Goal: Communication & Community: Answer question/provide support

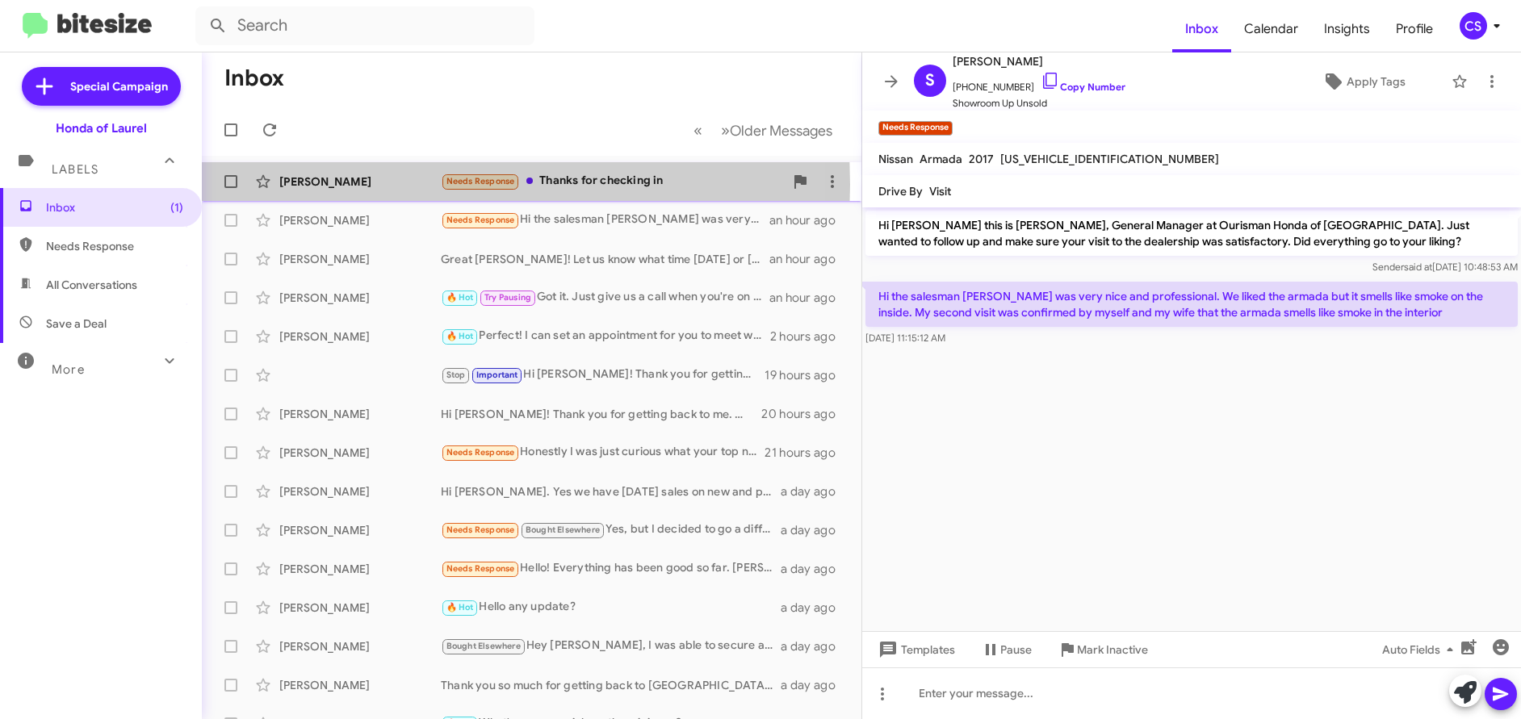
click at [325, 185] on div "[PERSON_NAME]" at bounding box center [359, 182] width 161 height 16
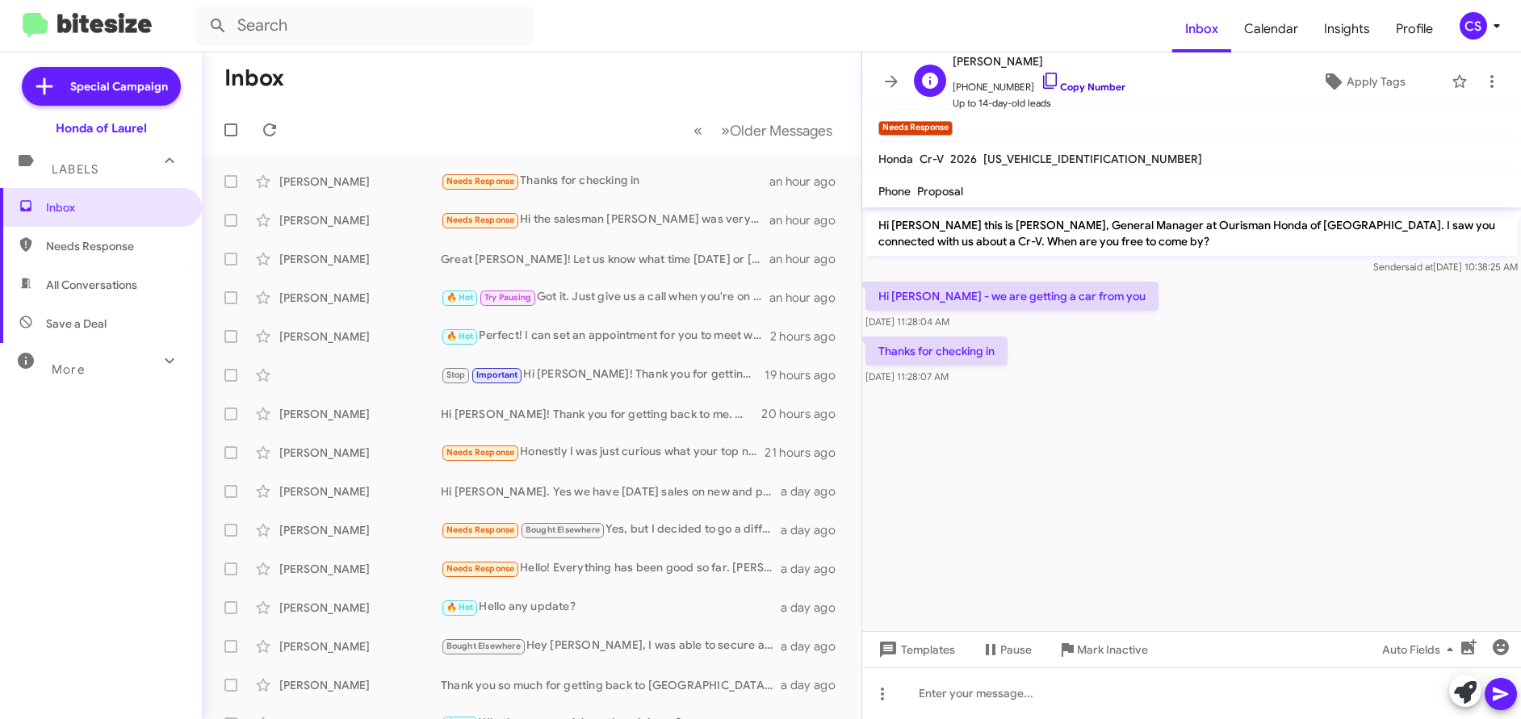
click at [1084, 86] on link "Copy Number" at bounding box center [1083, 87] width 85 height 12
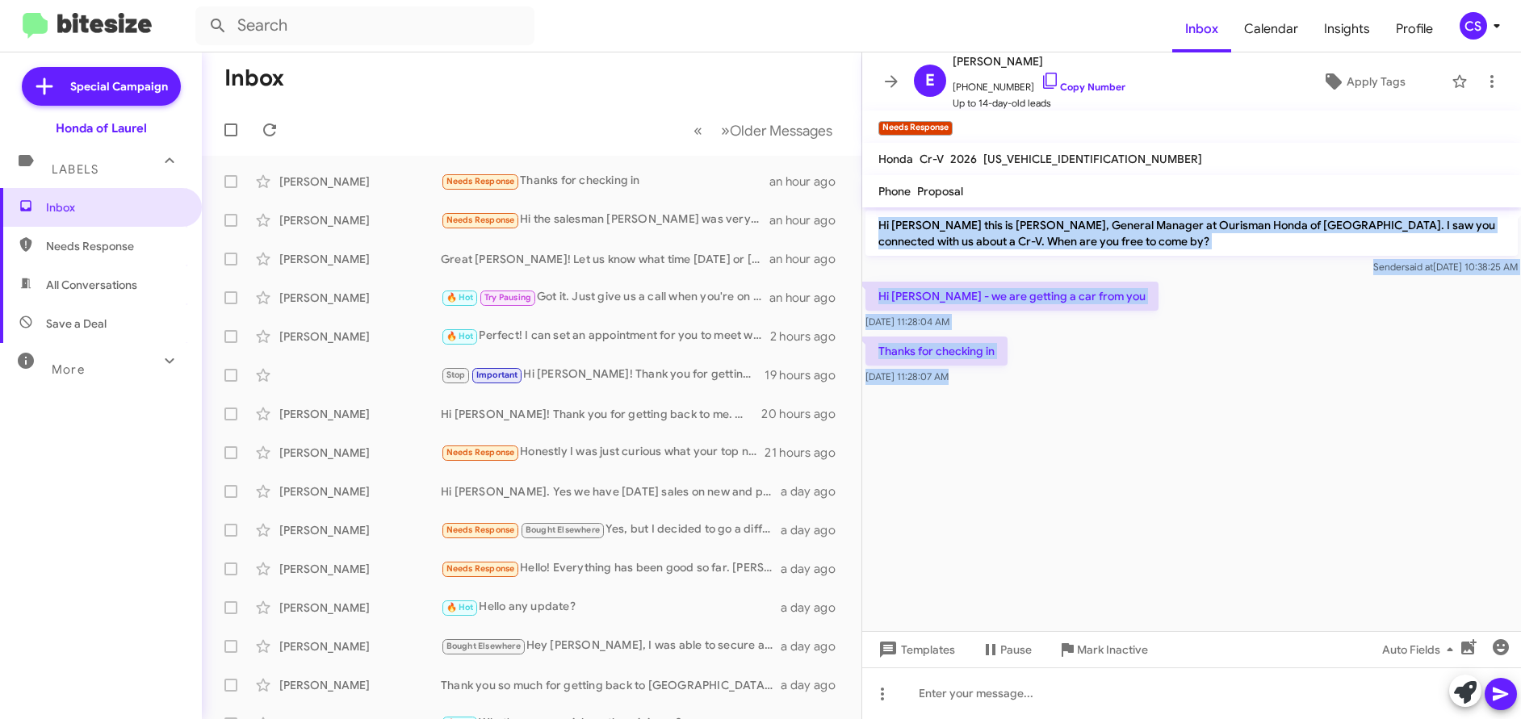
drag, startPoint x: 881, startPoint y: 229, endPoint x: 1050, endPoint y: 440, distance: 271.1
click at [1050, 440] on cdk-virtual-scroll-viewport "Hi [PERSON_NAME] this is [PERSON_NAME], General Manager at Ourisman Honda of [G…" at bounding box center [1191, 420] width 659 height 424
copy div "Hi [PERSON_NAME] this is [PERSON_NAME], General Manager at Ourisman Honda of [G…"
click at [1478, 489] on cdk-virtual-scroll-viewport "Hi [PERSON_NAME] this is [PERSON_NAME], General Manager at Ourisman Honda of [G…" at bounding box center [1191, 420] width 659 height 424
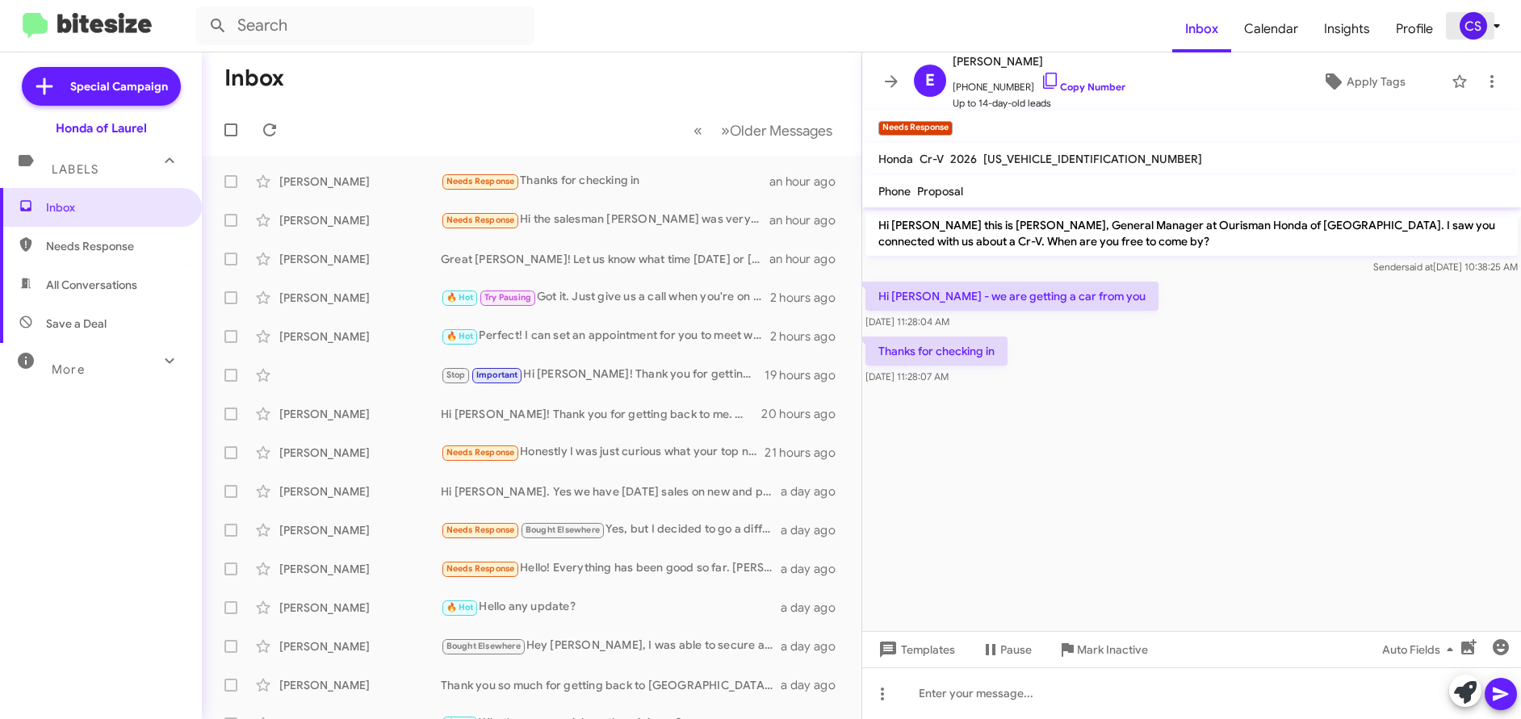
click at [1496, 28] on icon at bounding box center [1496, 25] width 19 height 19
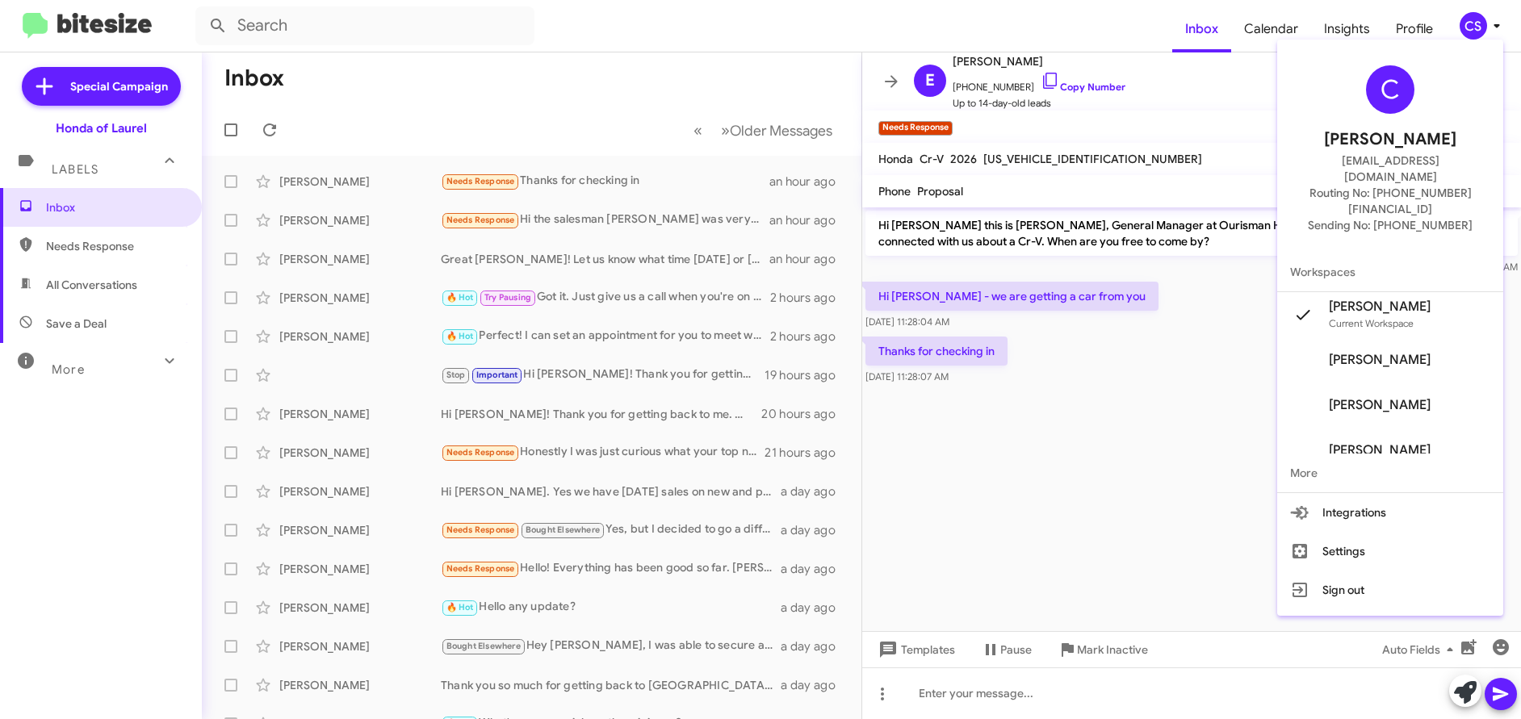
click at [987, 12] on div at bounding box center [760, 359] width 1521 height 719
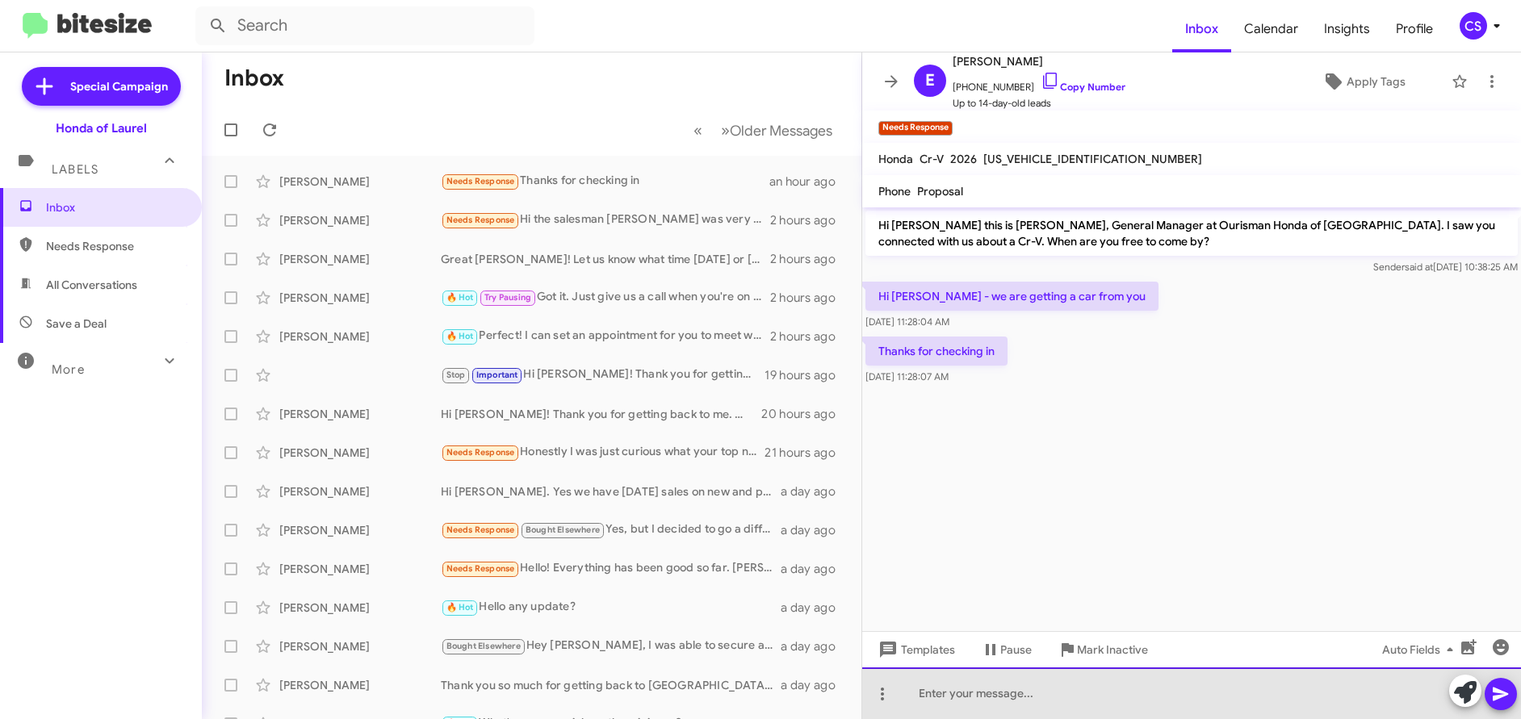
click at [937, 702] on div at bounding box center [1191, 694] width 659 height 52
click at [983, 694] on div "Great Evan. When you're ready to make your best deal just give us a call." at bounding box center [1191, 694] width 659 height 52
click at [981, 690] on div "Great Evan. When you're ready to make your best deal just give us a call." at bounding box center [1191, 694] width 659 height 52
click at [979, 695] on div "Great Evan. When you're ready to make your best deal just give us a call." at bounding box center [1191, 694] width 659 height 52
click at [1317, 694] on div "Great [PERSON_NAME]! When you're ready to make your best deal just give us a ca…" at bounding box center [1191, 694] width 659 height 52
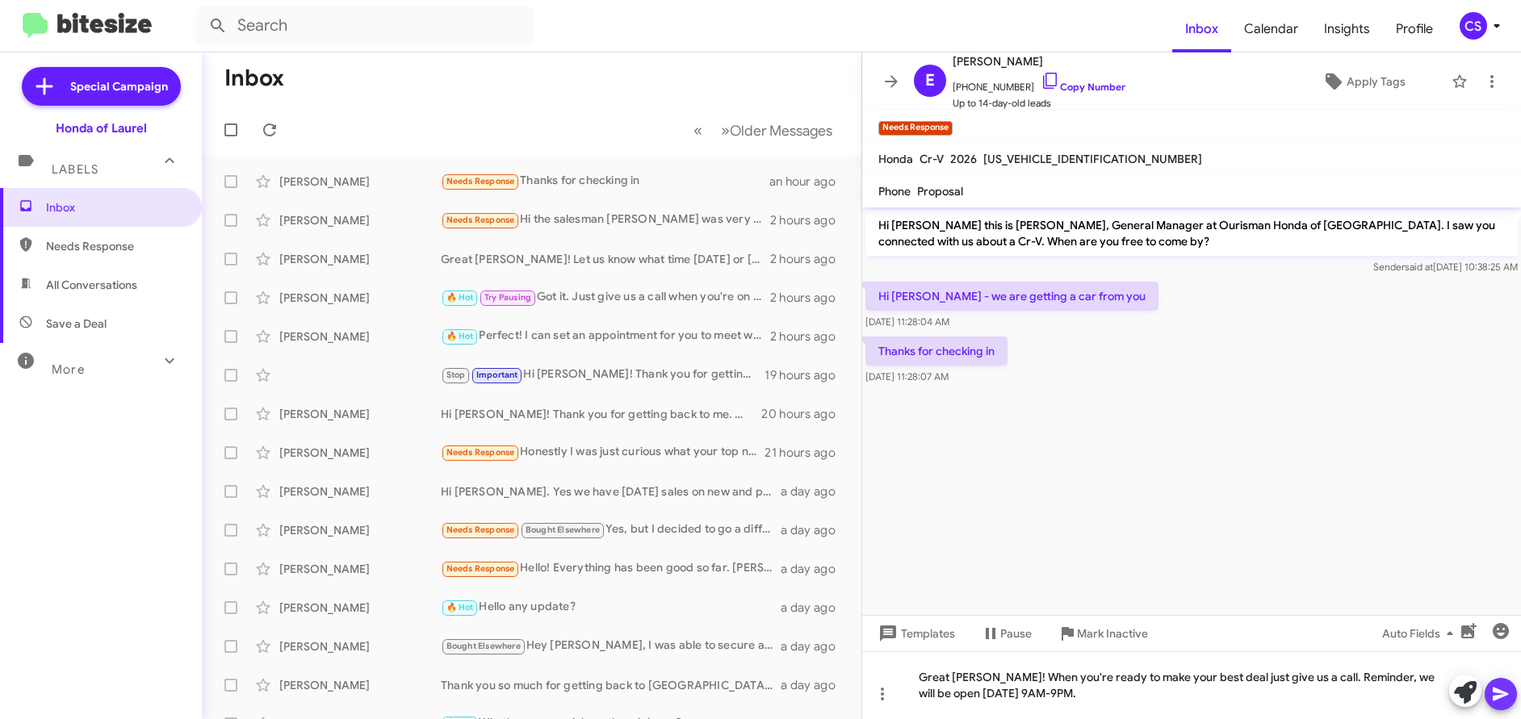
click at [1503, 698] on icon at bounding box center [1500, 694] width 19 height 19
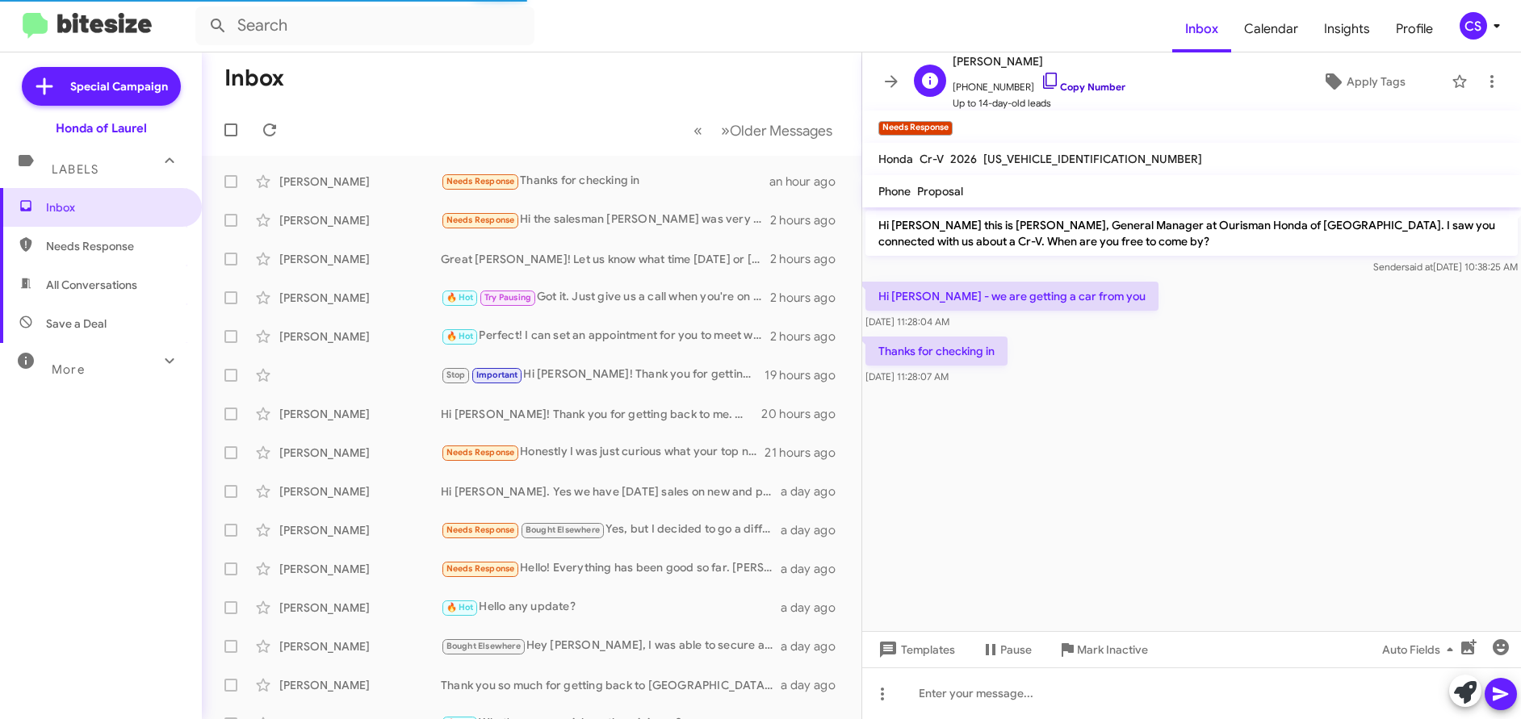
click at [1083, 85] on link "Copy Number" at bounding box center [1083, 87] width 85 height 12
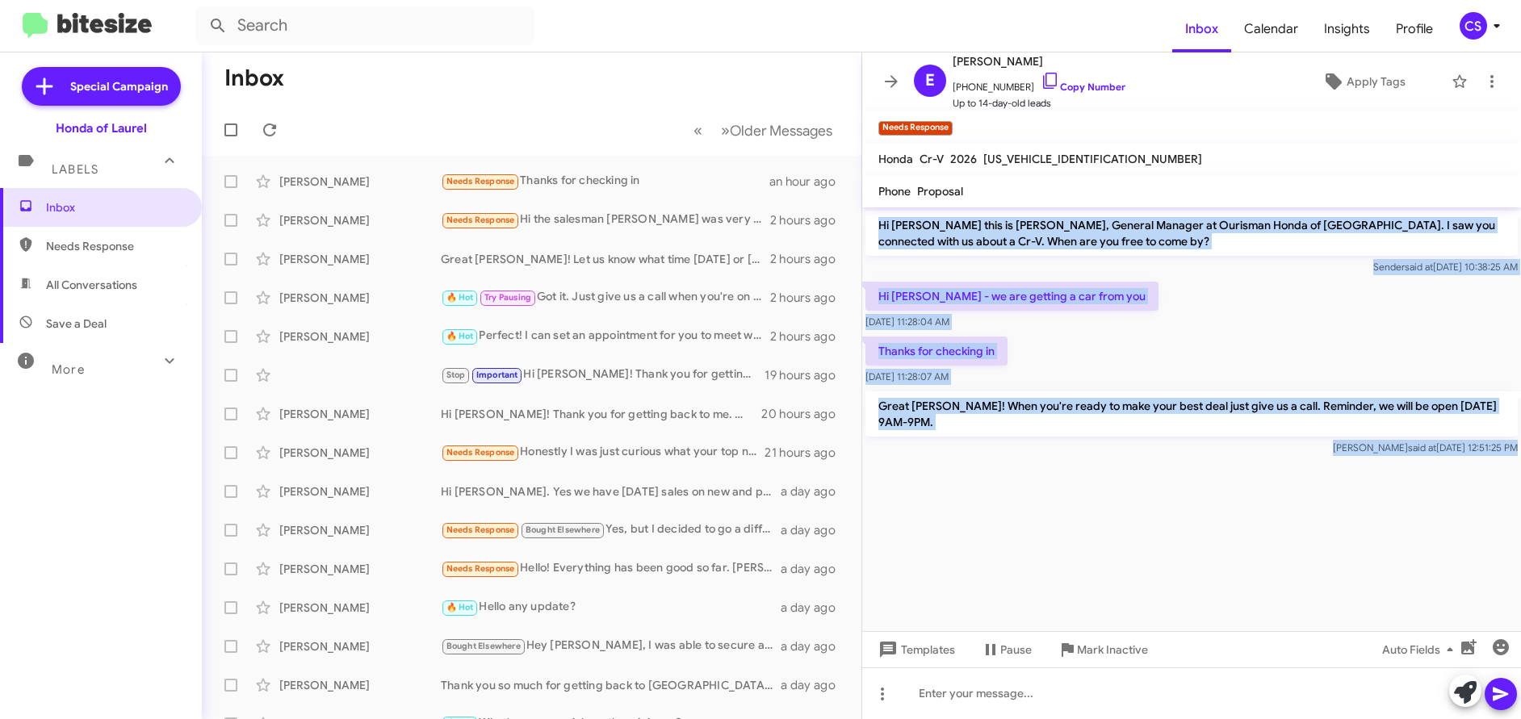
drag, startPoint x: 879, startPoint y: 228, endPoint x: 1080, endPoint y: 549, distance: 379.1
click at [1080, 549] on cdk-virtual-scroll-viewport "Hi [PERSON_NAME] this is [PERSON_NAME], General Manager at Ourisman Honda of [G…" at bounding box center [1191, 420] width 659 height 424
copy div "Hi [PERSON_NAME] this is [PERSON_NAME], General Manager at Ourisman Honda of [G…"
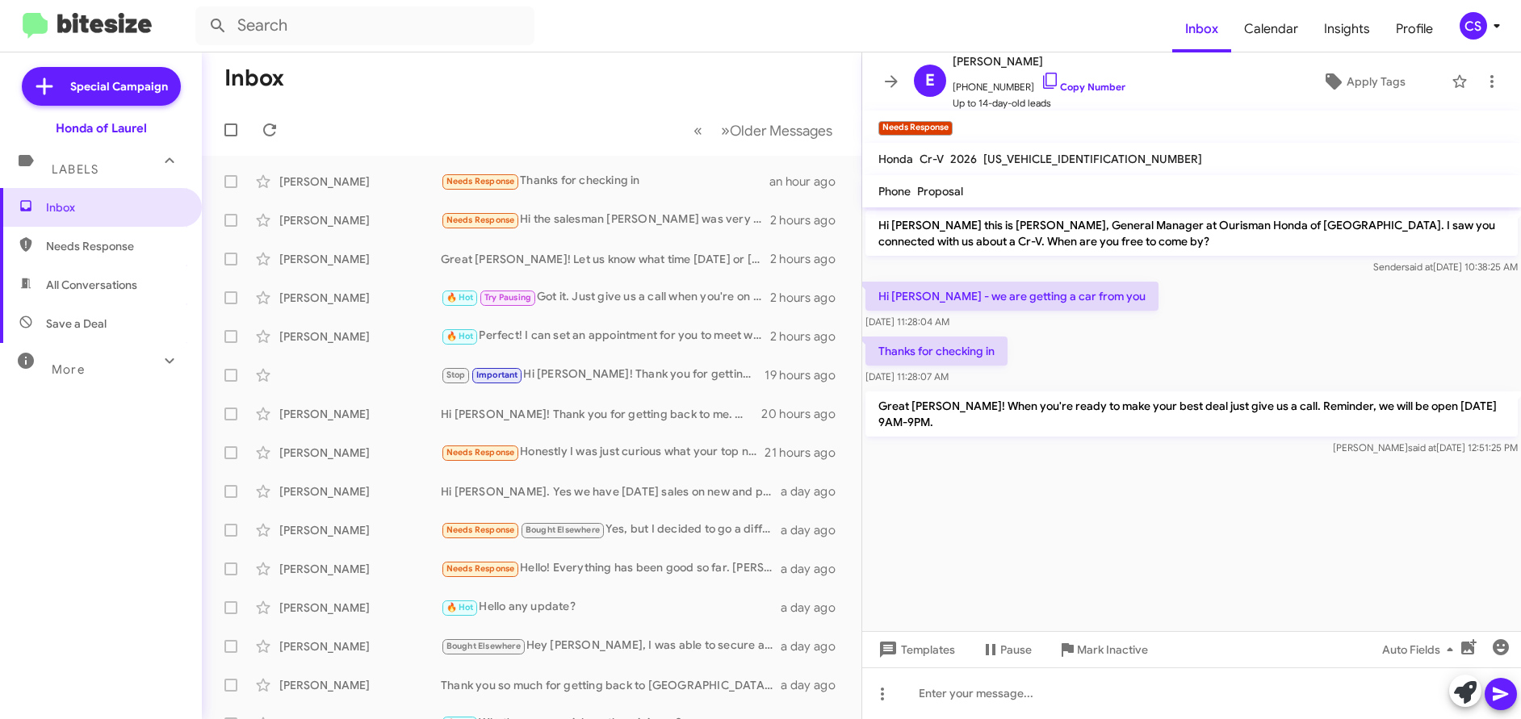
drag, startPoint x: 516, startPoint y: 85, endPoint x: 505, endPoint y: 78, distance: 12.3
click at [515, 84] on mat-toolbar-row "Inbox" at bounding box center [532, 78] width 660 height 52
